Goal: Task Accomplishment & Management: Use online tool/utility

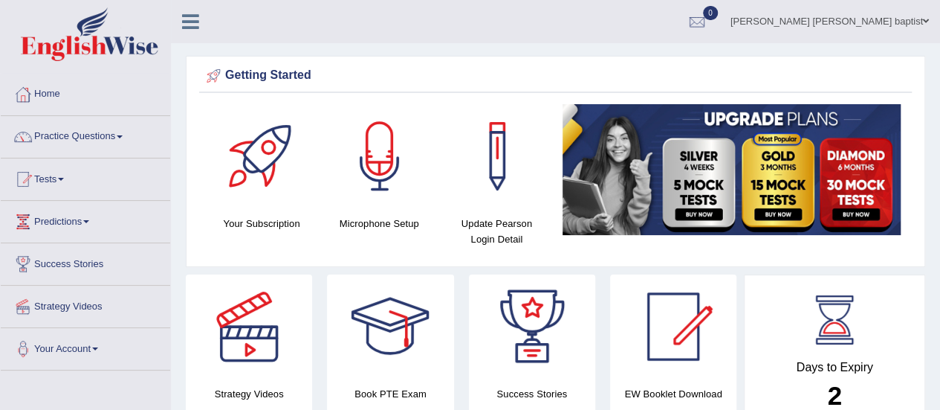
click at [38, 172] on link "Tests" at bounding box center [85, 176] width 169 height 37
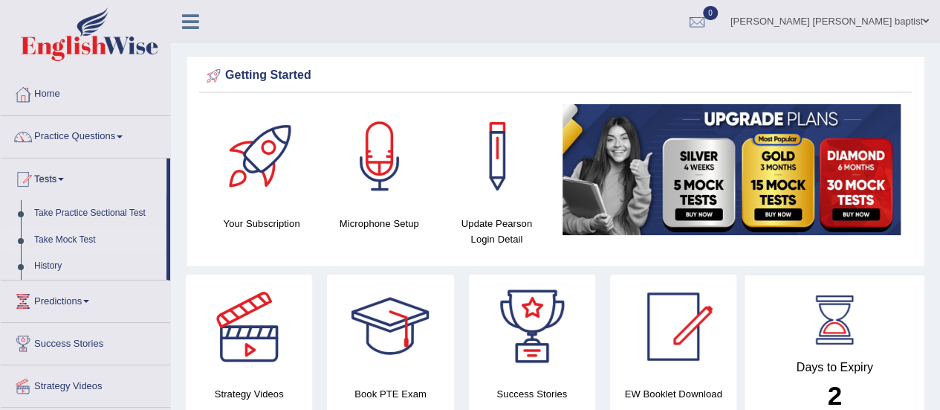
click at [62, 231] on link "Take Mock Test" at bounding box center [97, 240] width 139 height 27
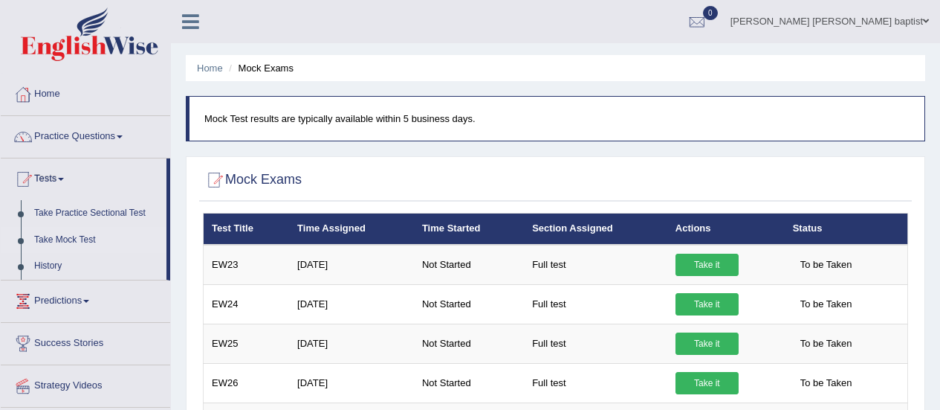
click at [708, 262] on link "Take it" at bounding box center [707, 264] width 63 height 22
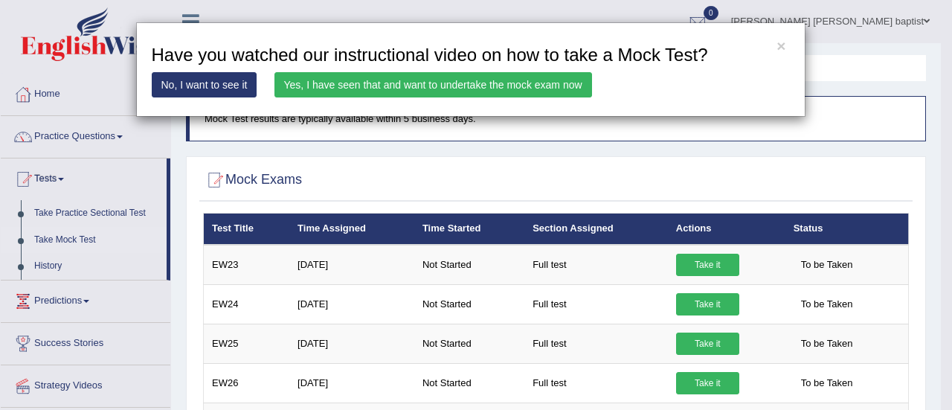
drag, startPoint x: 531, startPoint y: 80, endPoint x: 685, endPoint y: 255, distance: 233.4
click at [532, 80] on link "Yes, I have seen that and want to undertake the mock exam now" at bounding box center [432, 84] width 317 height 25
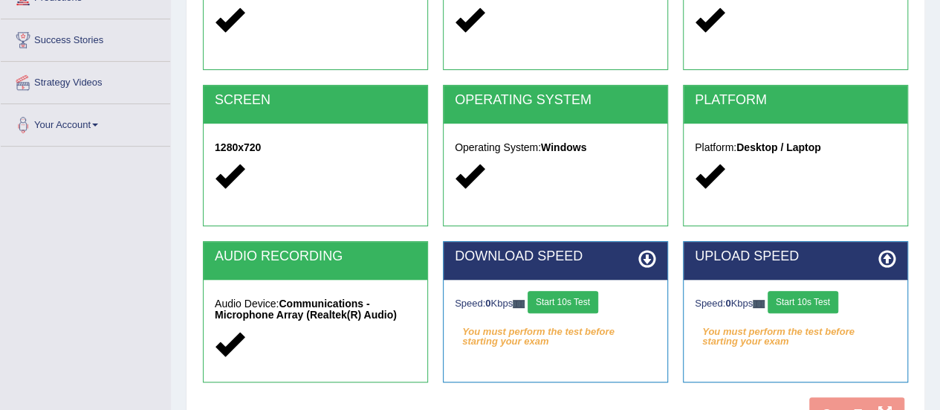
scroll to position [297, 0]
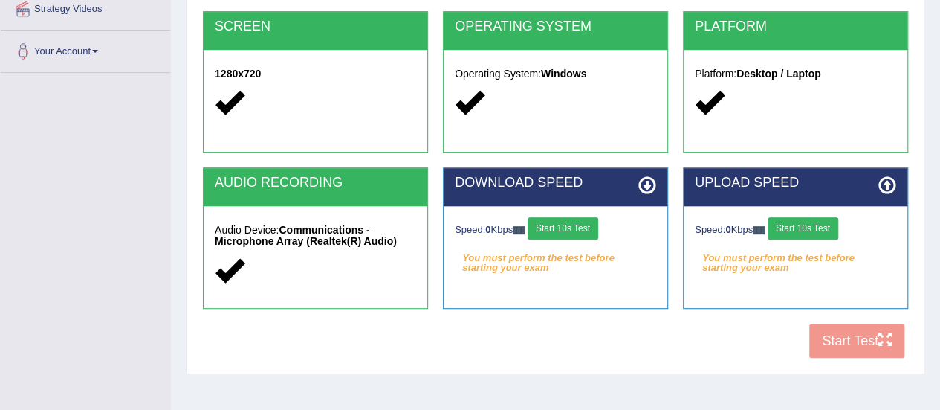
click at [581, 224] on button "Start 10s Test" at bounding box center [563, 228] width 71 height 22
click at [800, 222] on button "Start 10s Test" at bounding box center [803, 228] width 71 height 22
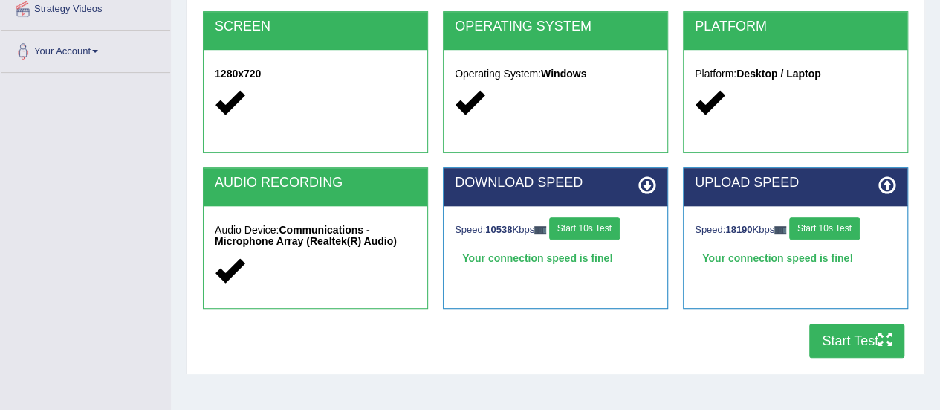
click at [846, 335] on button "Start Test" at bounding box center [857, 340] width 95 height 34
